Goal: Information Seeking & Learning: Learn about a topic

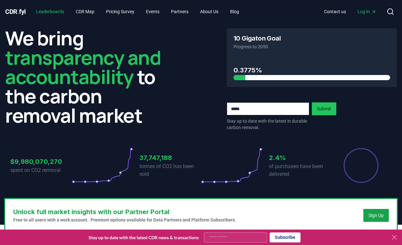
click at [53, 12] on link "Leaderboards" at bounding box center [50, 12] width 38 height 12
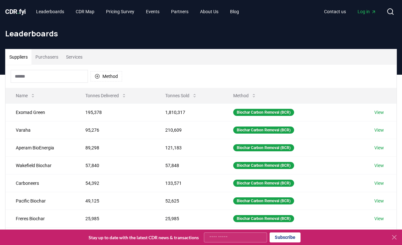
click at [361, 14] on span "Log in" at bounding box center [367, 11] width 19 height 6
click at [368, 11] on span "Log in" at bounding box center [367, 11] width 19 height 6
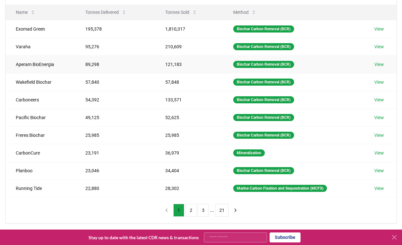
scroll to position [84, 0]
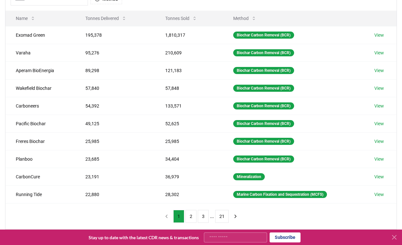
scroll to position [88, 0]
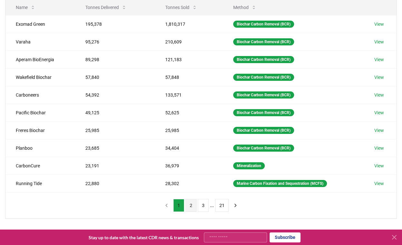
click at [190, 205] on button "2" at bounding box center [191, 205] width 11 height 13
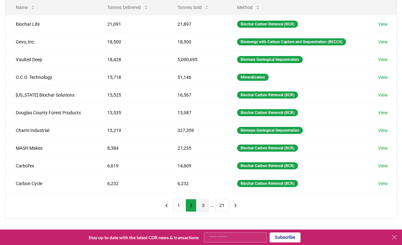
click at [203, 203] on button "3" at bounding box center [203, 205] width 11 height 13
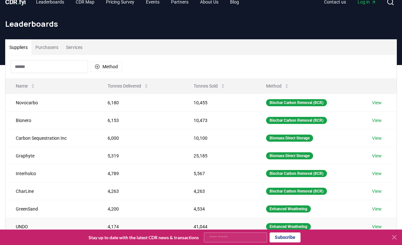
scroll to position [0, 0]
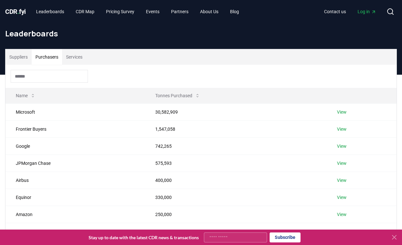
click at [55, 55] on button "Purchasers" at bounding box center [47, 56] width 31 height 15
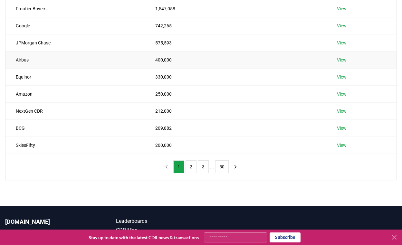
scroll to position [127, 0]
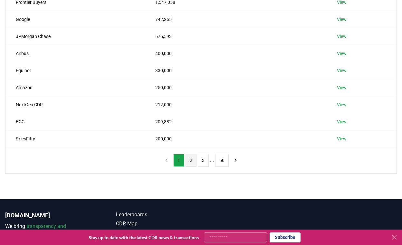
click at [192, 159] on button "2" at bounding box center [191, 160] width 11 height 13
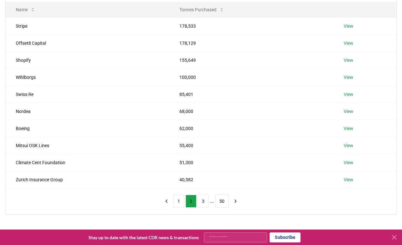
scroll to position [89, 0]
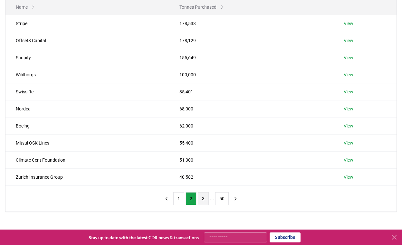
click at [202, 201] on button "3" at bounding box center [203, 198] width 11 height 13
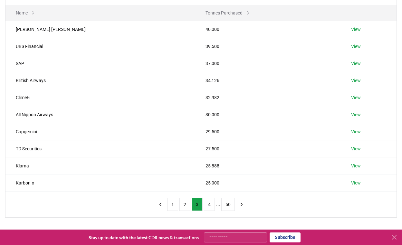
scroll to position [84, 0]
click at [209, 205] on button "4" at bounding box center [209, 204] width 11 height 13
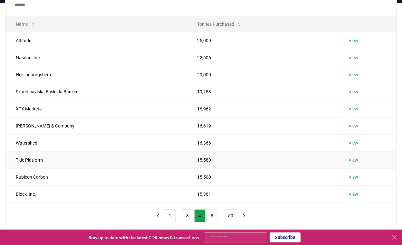
scroll to position [69, 0]
